Goal: Communication & Community: Ask a question

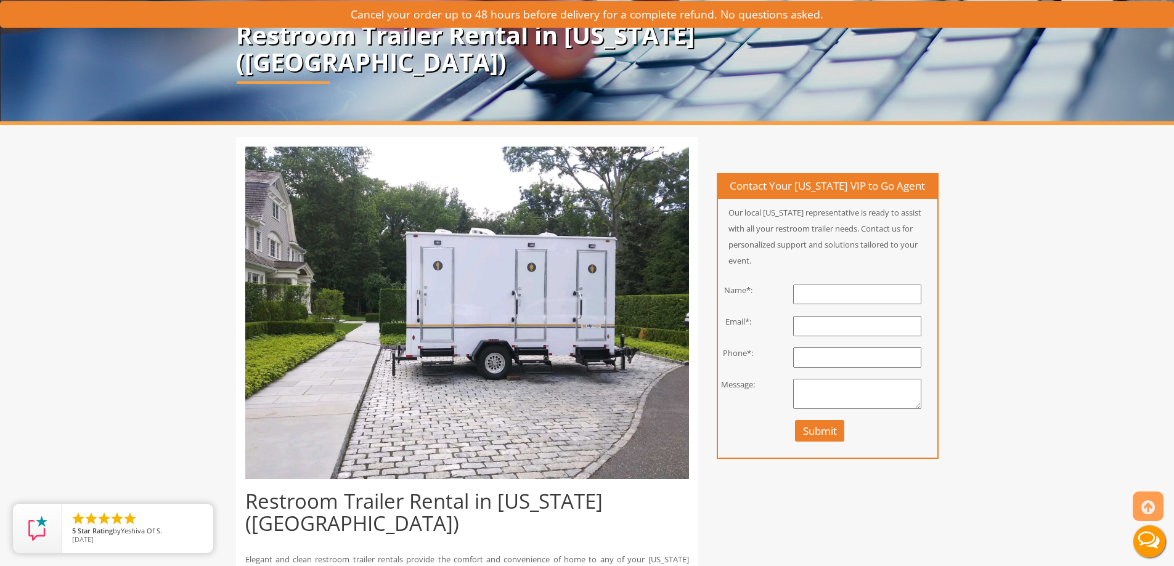
click at [824, 305] on input "text" at bounding box center [857, 295] width 128 height 20
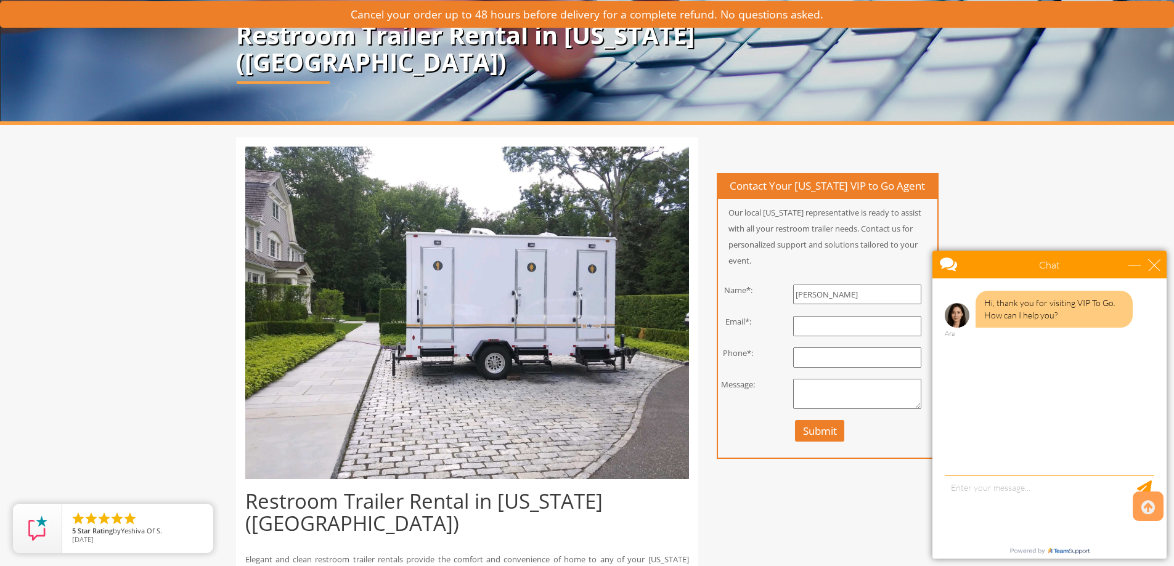
type input "[PERSON_NAME]"
type input "[EMAIL_ADDRESS][DOMAIN_NAME]"
type input "8602081531"
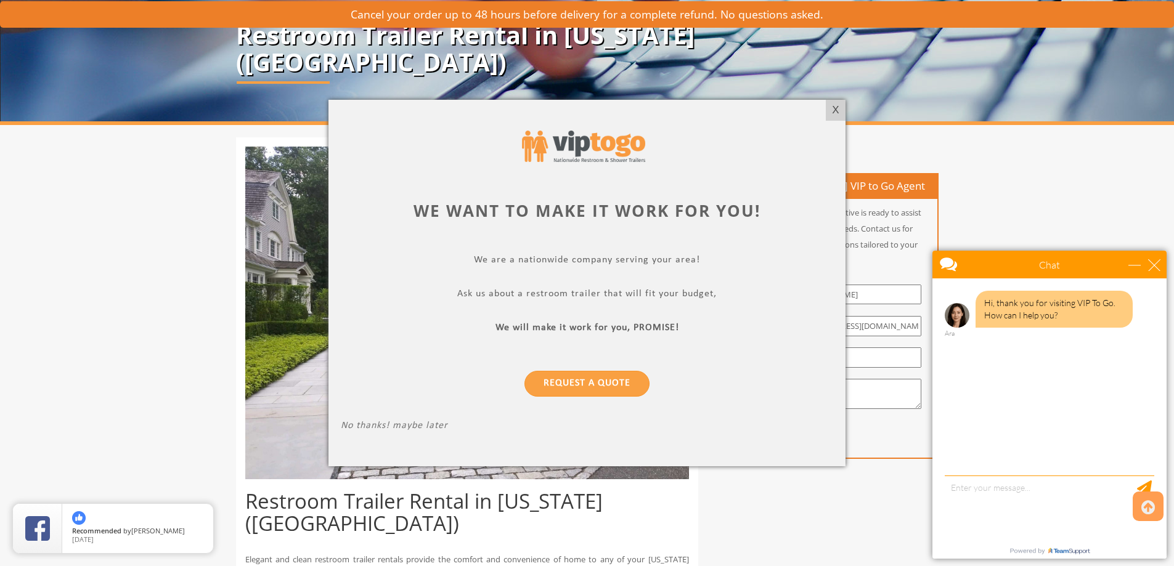
paste textarea "I’m reaching out on behalf of the [PERSON_NAME] Center Fire Department. We are …"
type textarea "I’m reaching out on behalf of the [PERSON_NAME] Center Fire Department. We are …"
click at [834, 118] on div "X" at bounding box center [835, 110] width 19 height 21
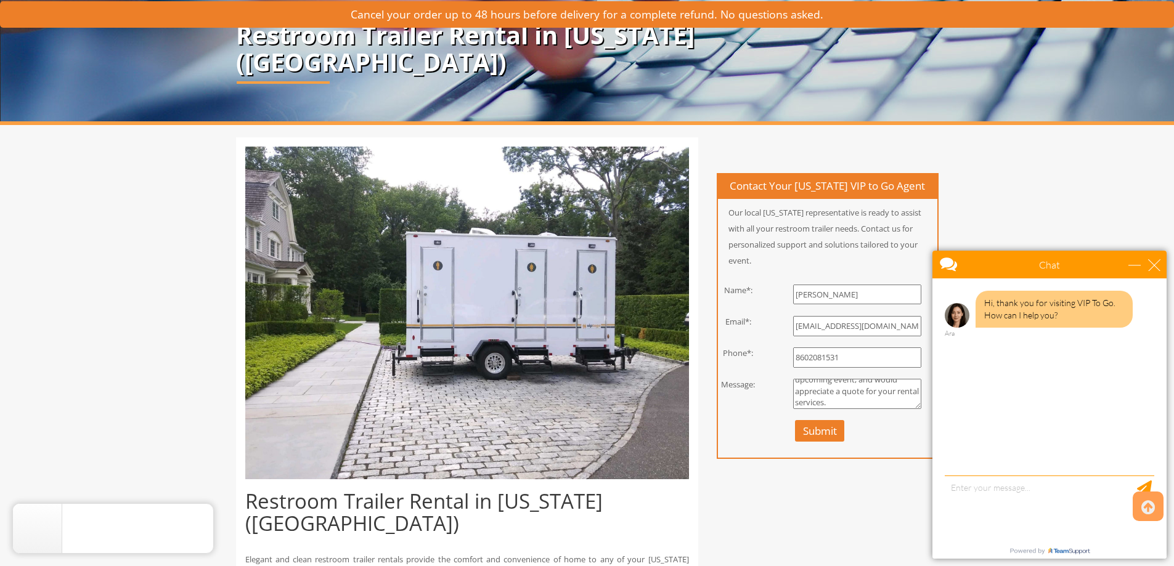
click at [841, 442] on button "Submit" at bounding box center [820, 431] width 50 height 22
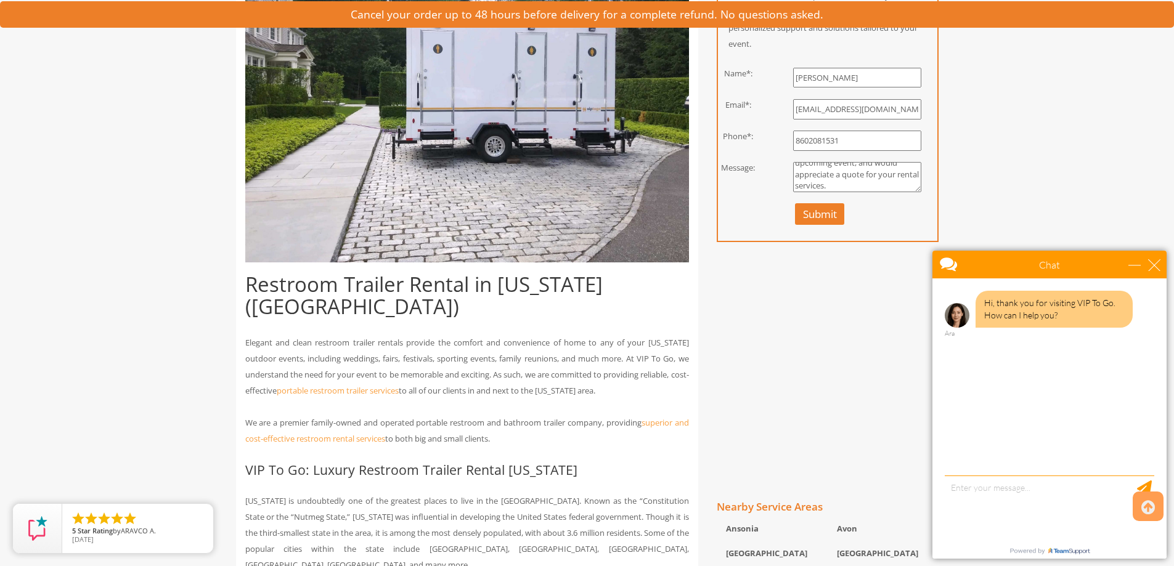
scroll to position [493, 0]
